Goal: Task Accomplishment & Management: Use online tool/utility

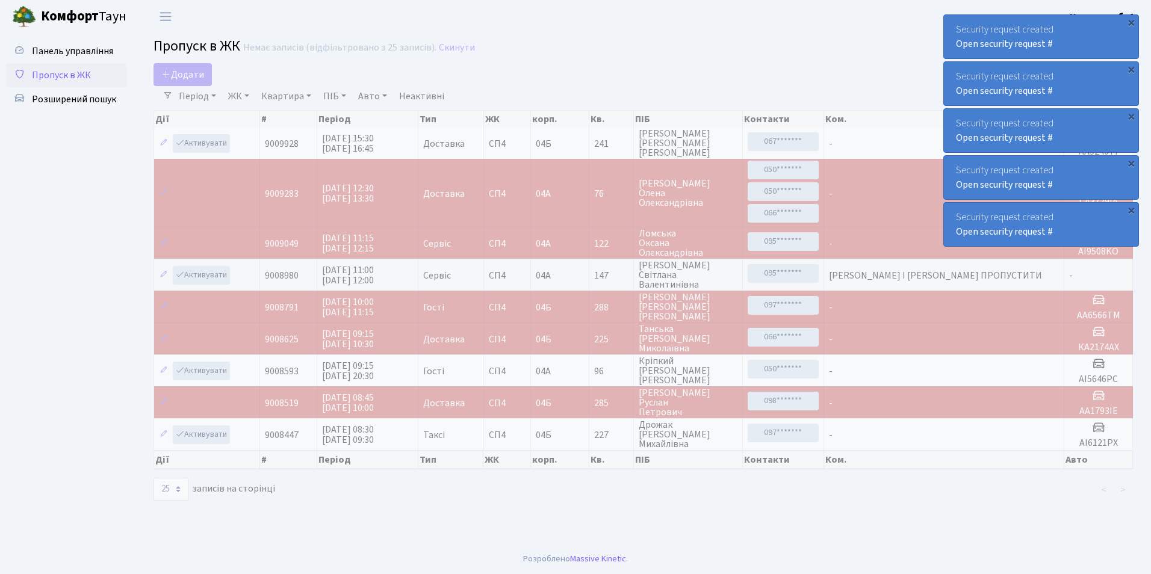
select select "25"
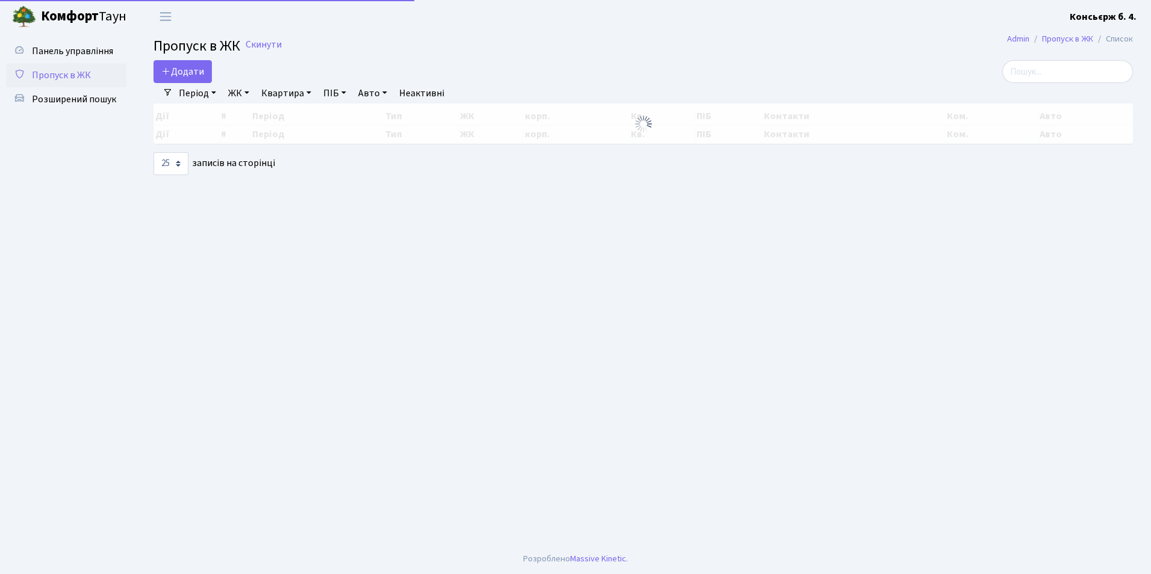
select select "25"
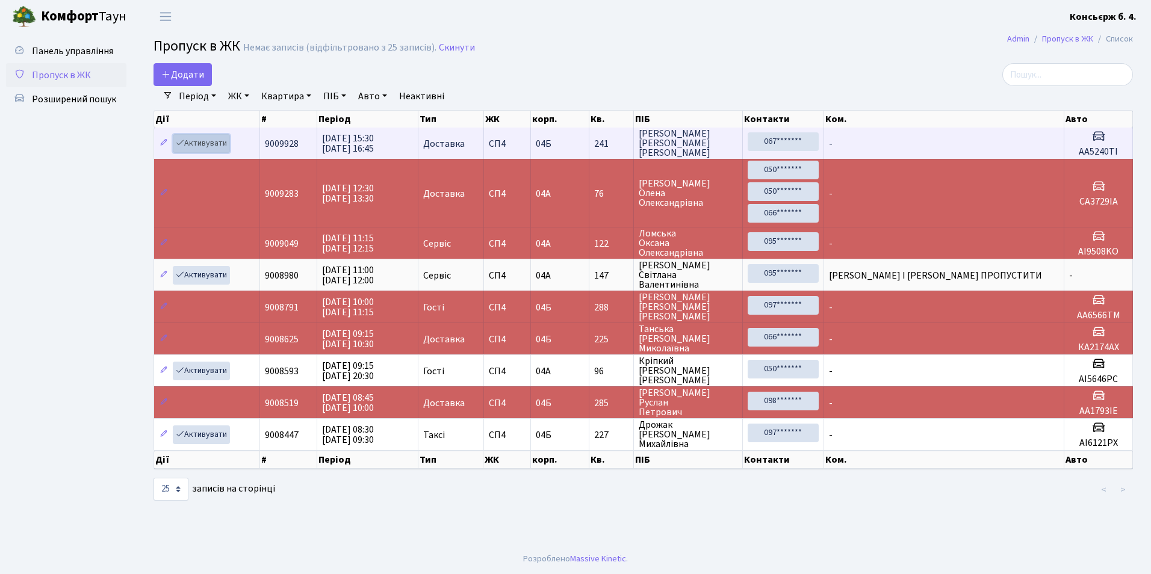
click at [196, 140] on link "Активувати" at bounding box center [201, 143] width 57 height 19
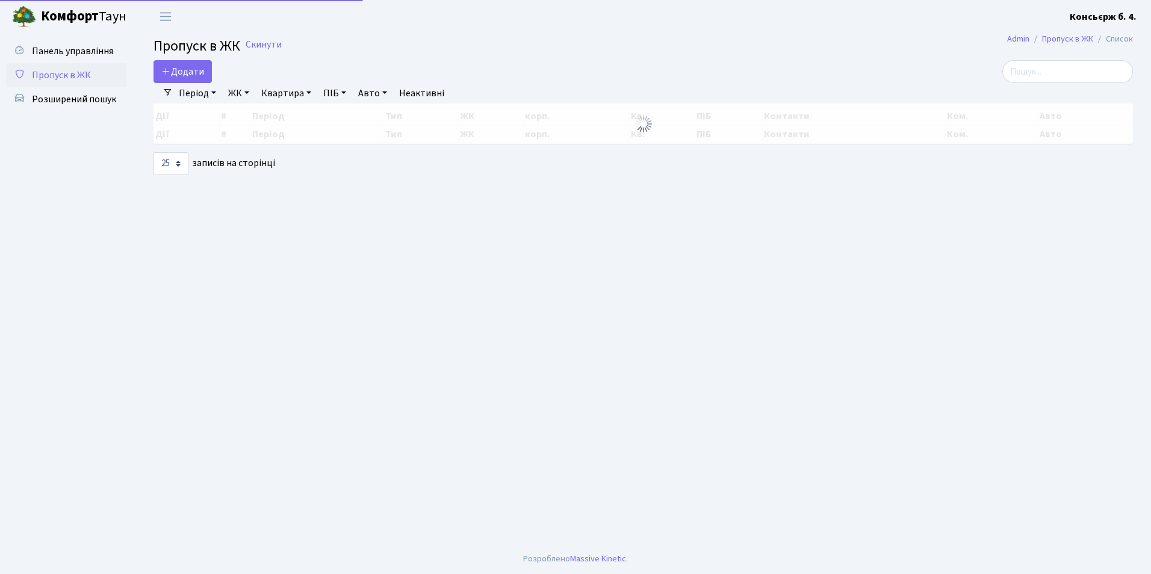
select select "25"
